Goal: Check status: Check status

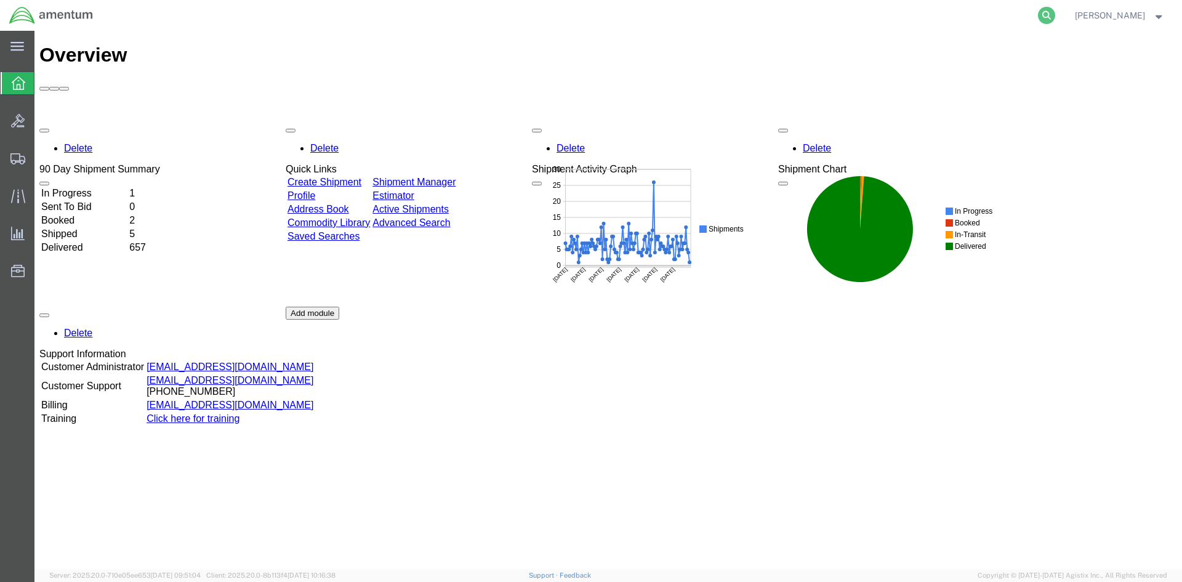
click at [1055, 12] on icon at bounding box center [1046, 15] width 17 height 17
click at [940, 16] on input "search" at bounding box center [851, 16] width 374 height 30
paste input "393765109642"
type input "393765109642"
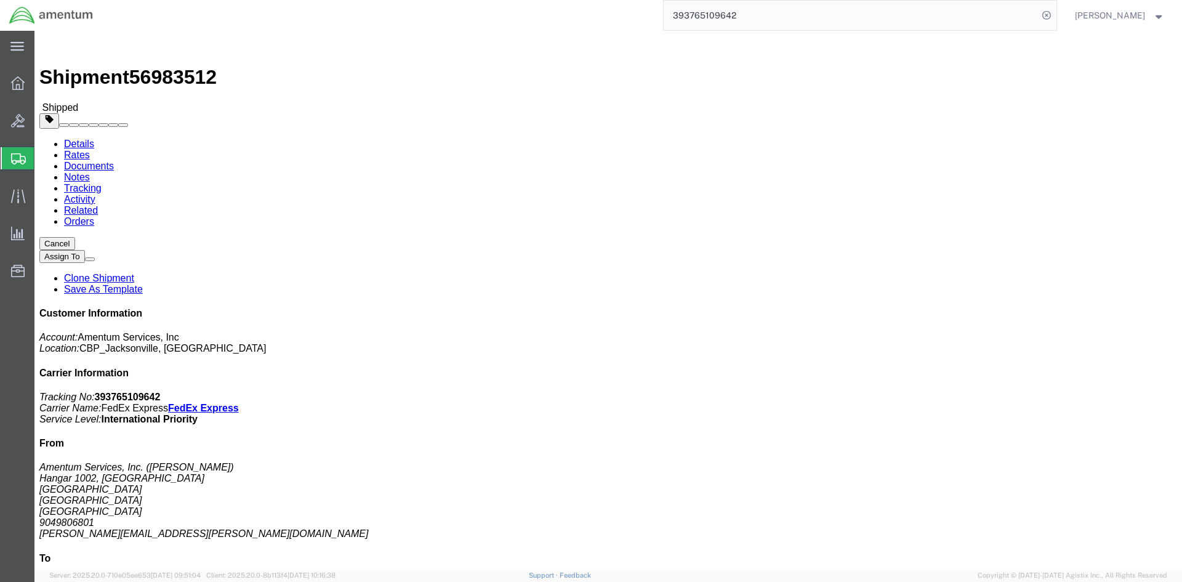
click link "Tracking"
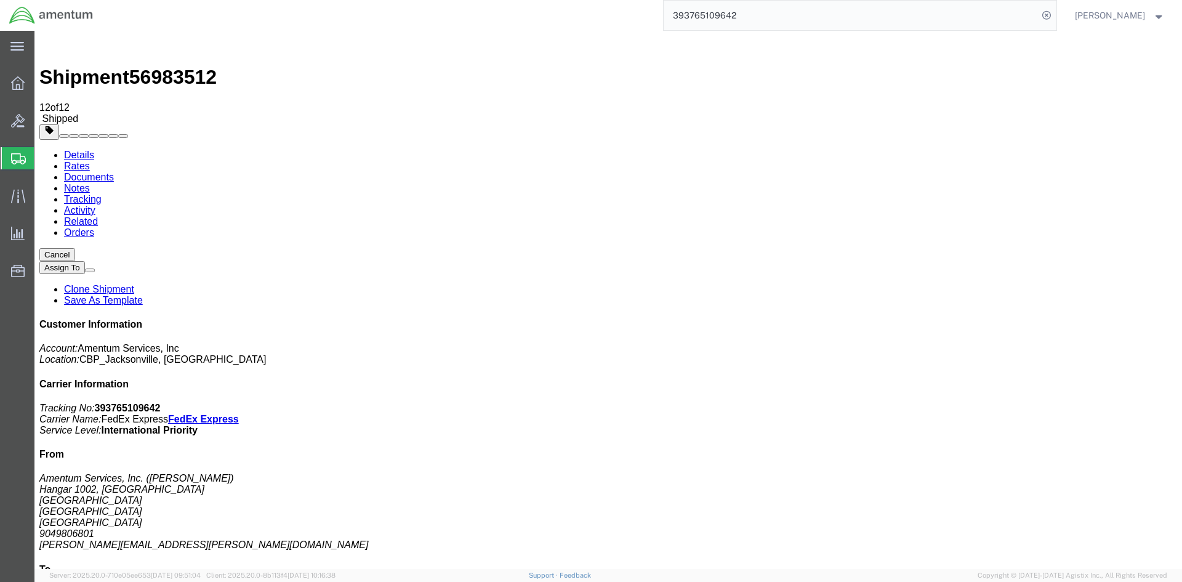
click at [1147, 14] on span "[PERSON_NAME]" at bounding box center [1120, 16] width 90 height 14
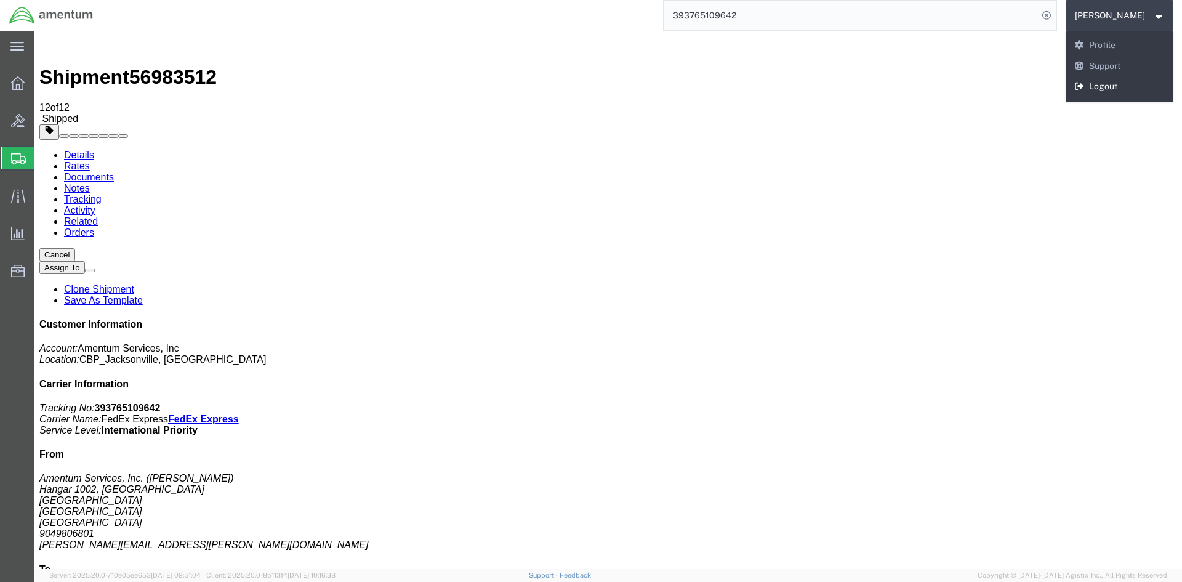
click at [1126, 84] on link "Logout" at bounding box center [1120, 86] width 108 height 21
